Goal: Transaction & Acquisition: Register for event/course

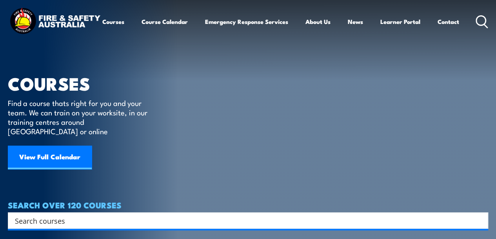
click at [58, 145] on link "View Full Calendar" at bounding box center [50, 157] width 84 height 24
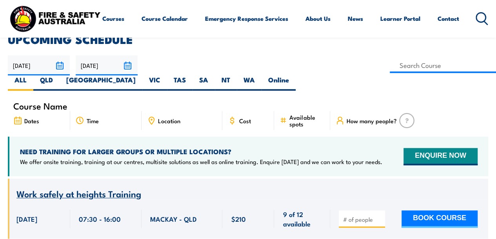
scroll to position [235, 0]
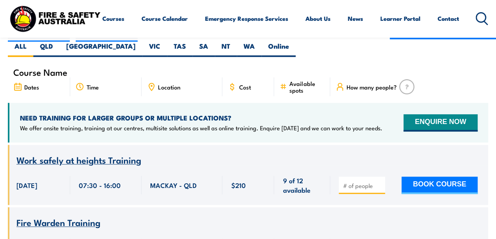
click at [366, 181] on input "number" at bounding box center [362, 185] width 39 height 8
type input "1"
click at [379, 181] on input "1" at bounding box center [362, 185] width 39 height 8
click at [435, 176] on button "BOOK COURSE" at bounding box center [439, 184] width 76 height 17
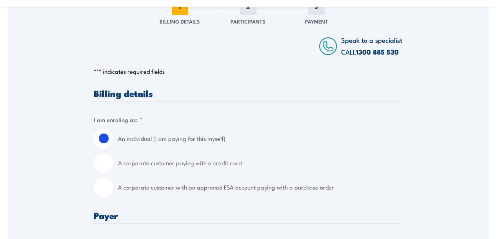
scroll to position [235, 0]
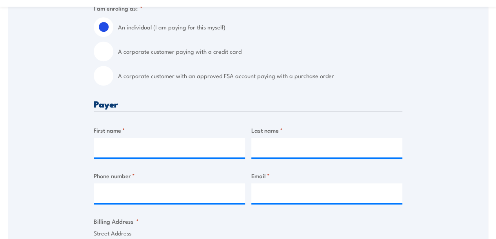
click at [98, 78] on input "A corporate customer with an approved FSA account paying with a purchase order" at bounding box center [104, 76] width 20 height 20
radio input "true"
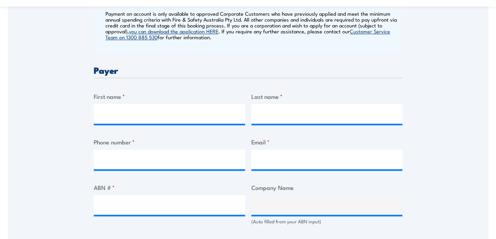
scroll to position [353, 0]
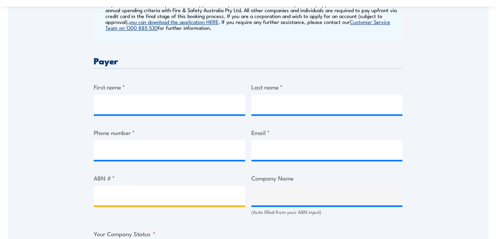
click at [132, 204] on input "ABN # *" at bounding box center [169, 195] width 151 height 20
paste input "13 144 682 413"
type input "13 144 682 413"
click at [210, 202] on input "13 144 682 413" at bounding box center [169, 195] width 151 height 20
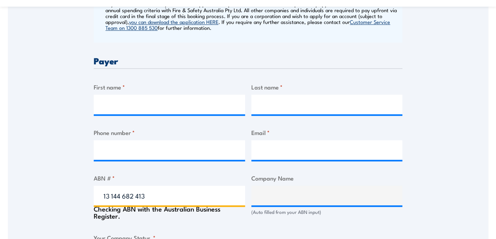
type input "ACTION DRILL & BLAST PTY LTD"
radio input "true"
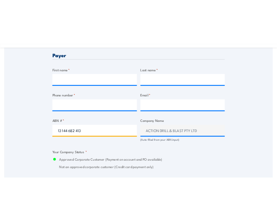
scroll to position [431, 0]
